Goal: Navigation & Orientation: Understand site structure

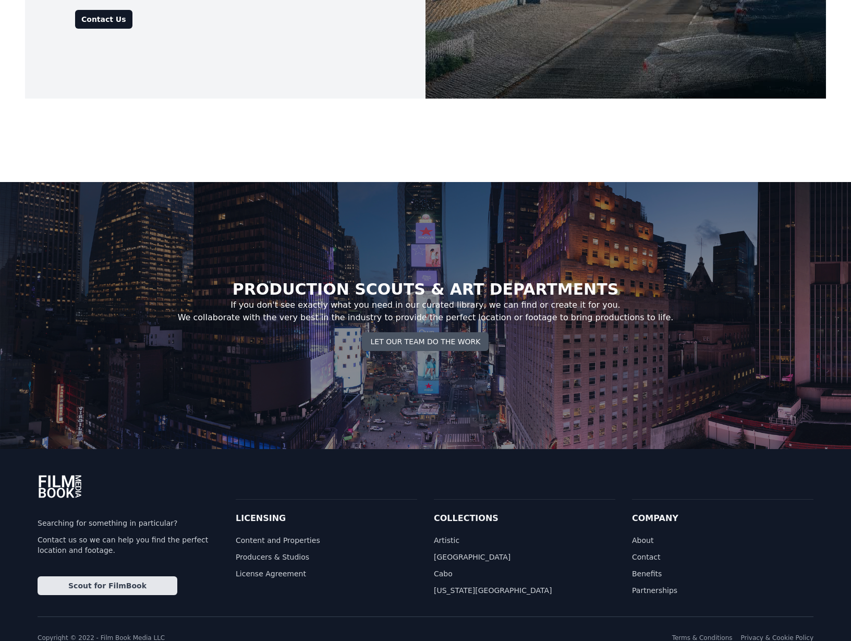
scroll to position [4105, 0]
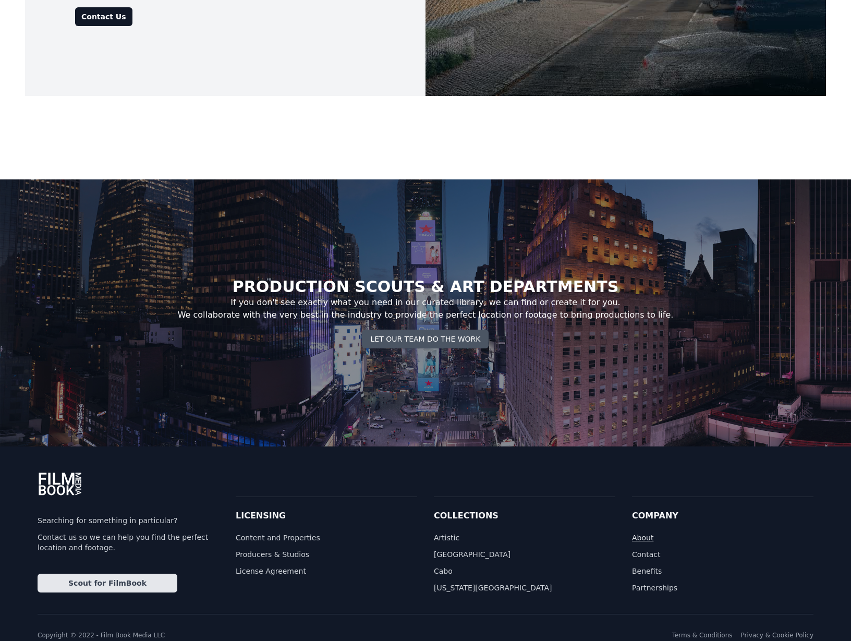
click at [643, 532] on link "About" at bounding box center [722, 537] width 181 height 10
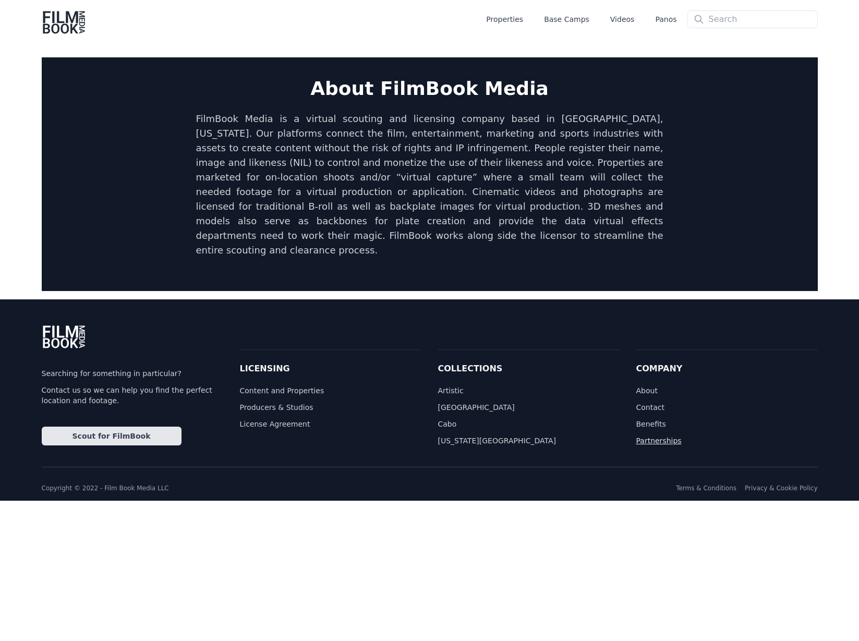
click at [662, 435] on link "Partnerships" at bounding box center [726, 440] width 181 height 10
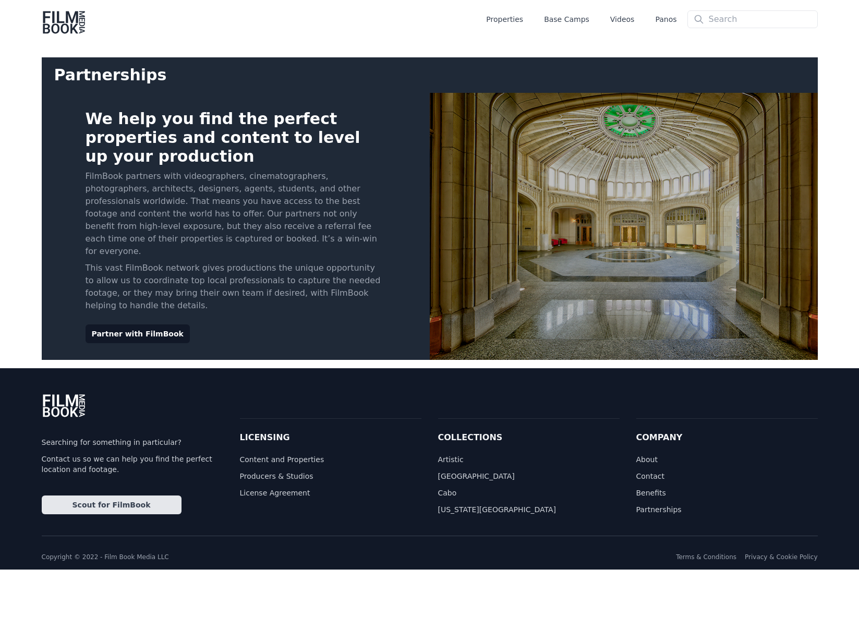
click at [68, 21] on img at bounding box center [64, 22] width 45 height 25
